Goal: Obtain resource: Obtain resource

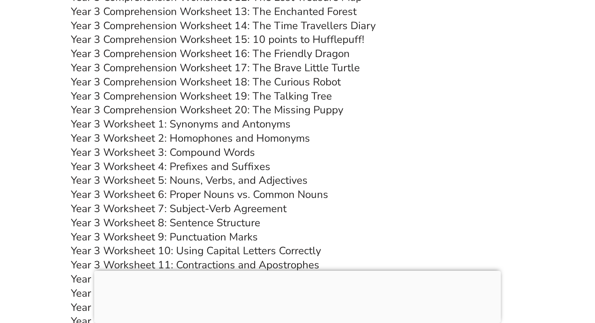
scroll to position [2692, 0]
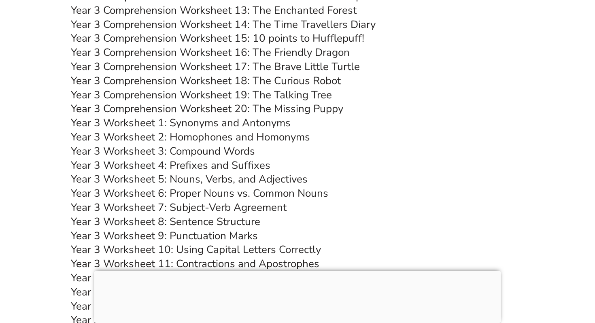
click at [200, 81] on link "Year 3 Comprehension Worksheet 18: The Curious Robot" at bounding box center [206, 81] width 270 height 14
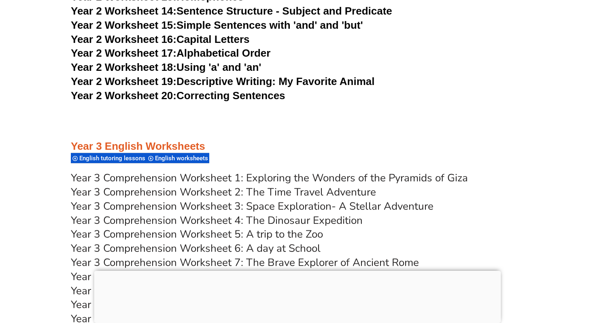
scroll to position [2355, 0]
click at [210, 193] on link "Year 3 Comprehension Worksheet 2: The Time Travel Adventure" at bounding box center [223, 192] width 305 height 14
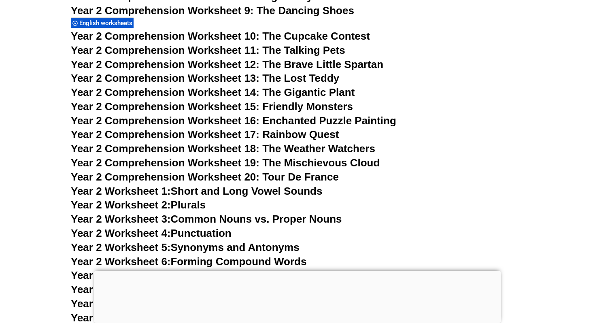
scroll to position [1992, 0]
click at [175, 104] on span "Year 2 Comprehension Worksheet 15: Friendly Monsters" at bounding box center [212, 107] width 282 height 12
click at [161, 64] on span "Year 2 Comprehension Worksheet 12: The Brave Little Spartan" at bounding box center [227, 65] width 312 height 12
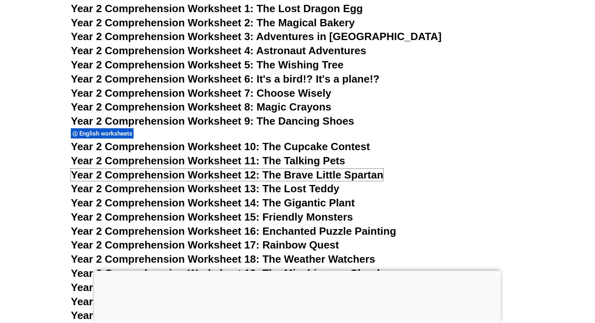
scroll to position [1881, 0]
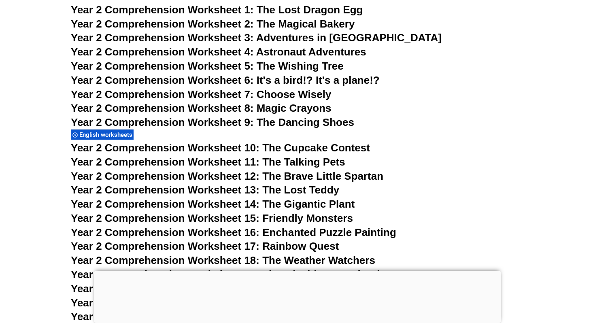
click at [174, 53] on span "Year 2 Comprehension Worksheet 4:" at bounding box center [162, 52] width 183 height 12
